Goal: Check status: Check status

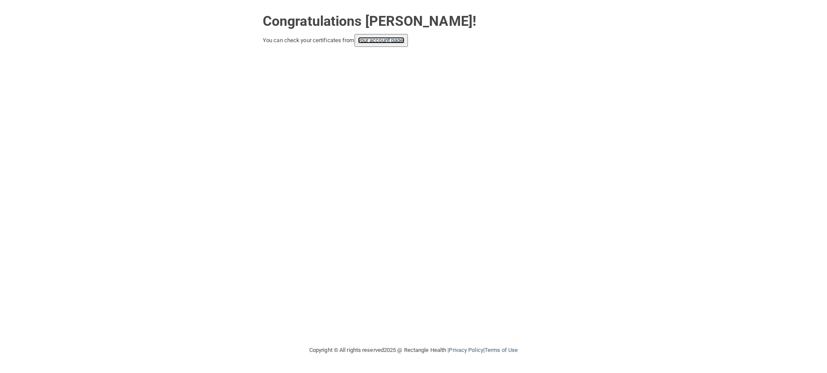
click at [386, 42] on link "your account page!" at bounding box center [381, 40] width 47 height 6
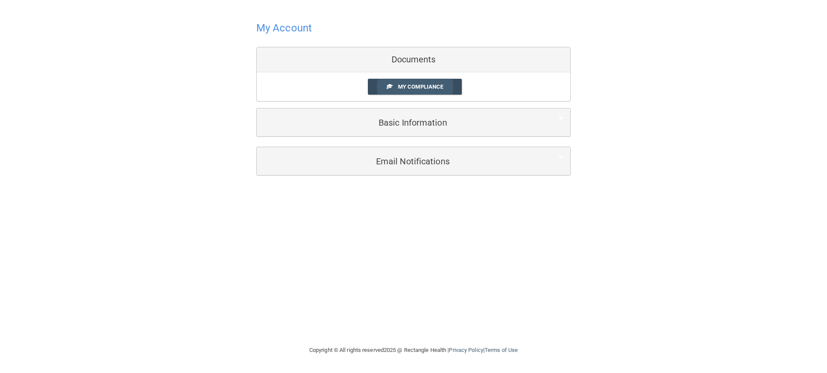
click at [410, 86] on span "My Compliance" at bounding box center [420, 87] width 45 height 6
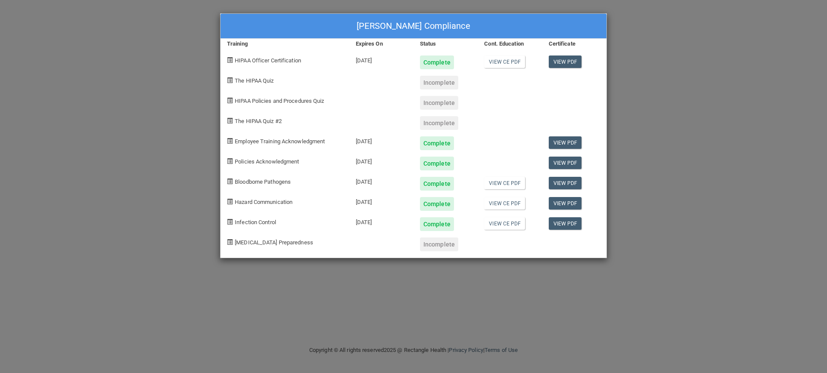
click at [437, 245] on div "Incomplete" at bounding box center [439, 245] width 38 height 14
click at [637, 88] on div "[PERSON_NAME] Compliance Training Expires On Status Cont. Education Certificate…" at bounding box center [413, 186] width 827 height 373
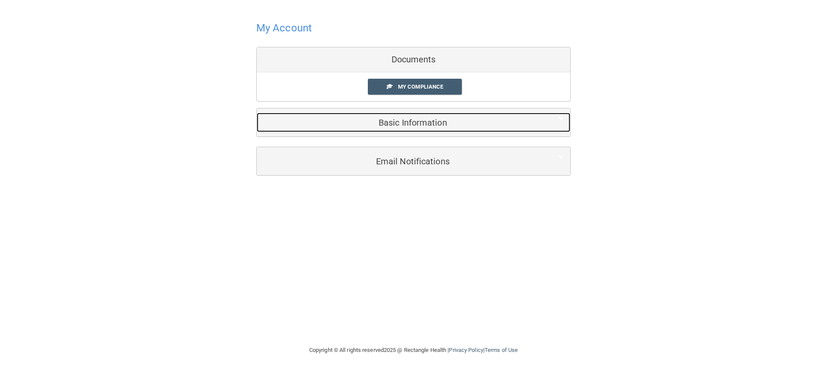
click at [408, 125] on h5 "Basic Information" at bounding box center [400, 122] width 274 height 9
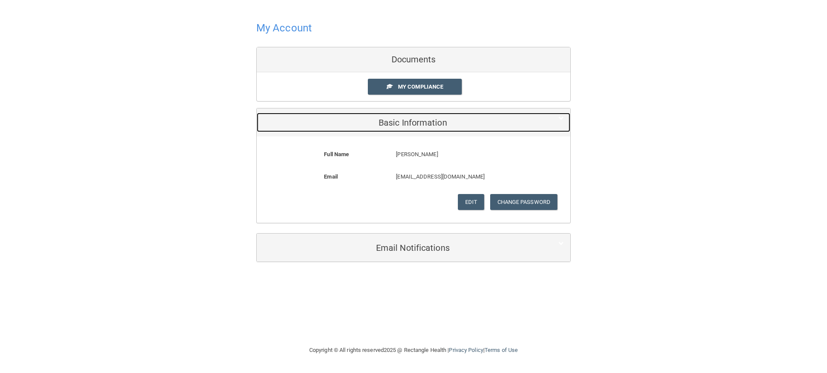
click at [408, 125] on h5 "Basic Information" at bounding box center [400, 122] width 274 height 9
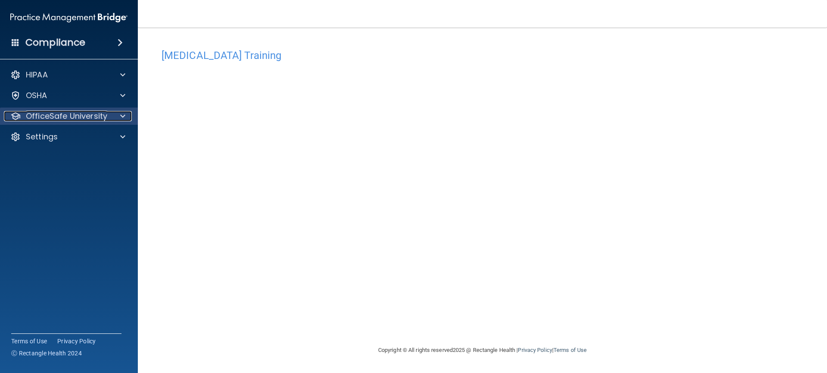
click at [113, 119] on div at bounding box center [122, 116] width 22 height 10
